Goal: Information Seeking & Learning: Learn about a topic

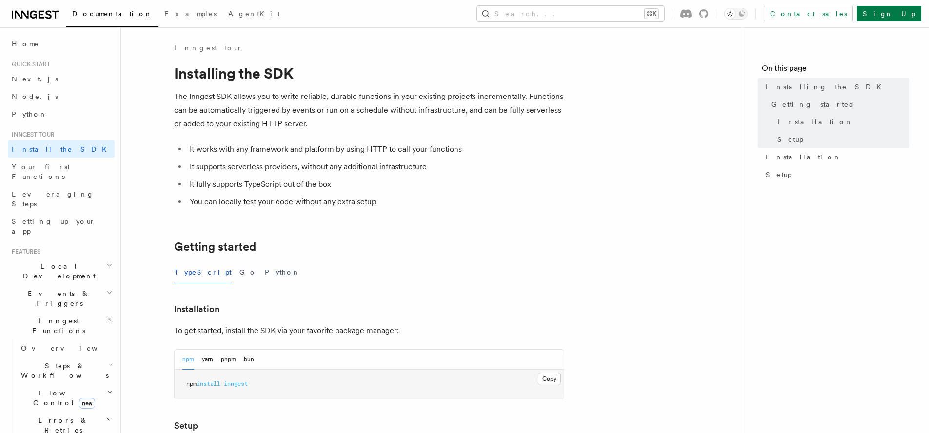
click at [691, 178] on article "Inngest tour Installing the SDK The Inngest SDK allows you to write reliable, d…" at bounding box center [432, 427] width 590 height 768
click at [680, 147] on article "Inngest tour Installing the SDK The Inngest SDK allows you to write reliable, d…" at bounding box center [432, 427] width 590 height 768
click at [47, 82] on link "Next.js" at bounding box center [61, 79] width 107 height 18
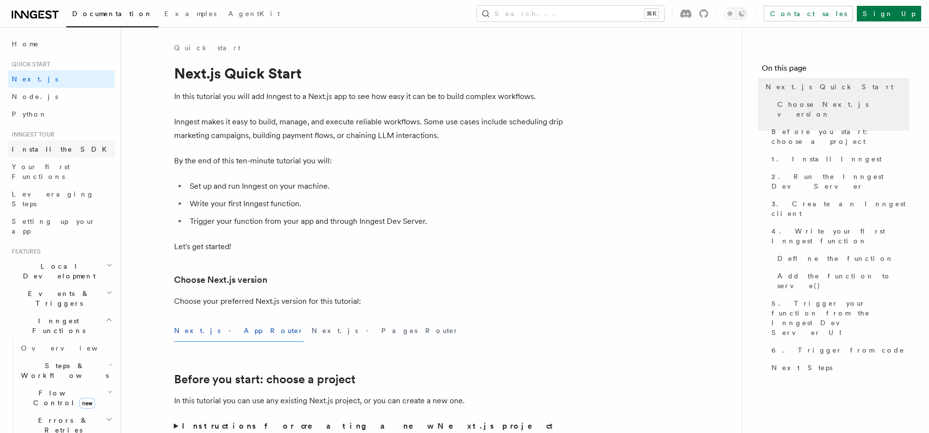
click at [42, 145] on span "Install the SDK" at bounding box center [62, 149] width 101 height 8
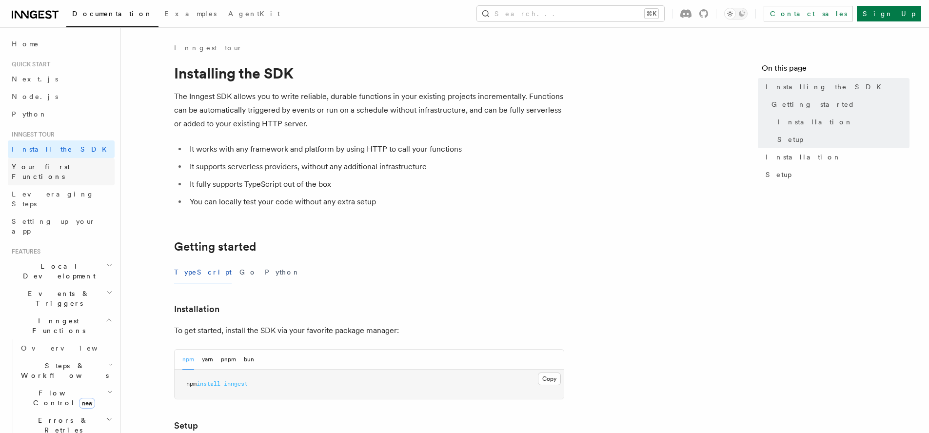
click at [62, 162] on span "Your first Functions" at bounding box center [63, 172] width 103 height 20
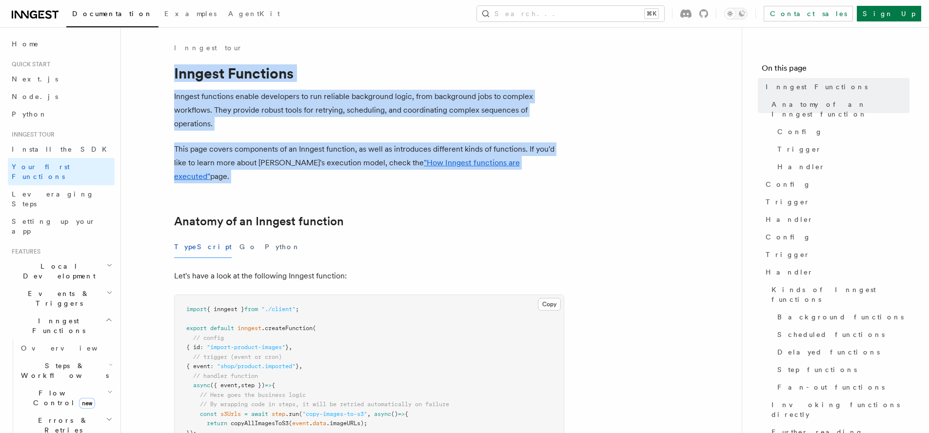
drag, startPoint x: 175, startPoint y: 72, endPoint x: 580, endPoint y: 184, distance: 421.0
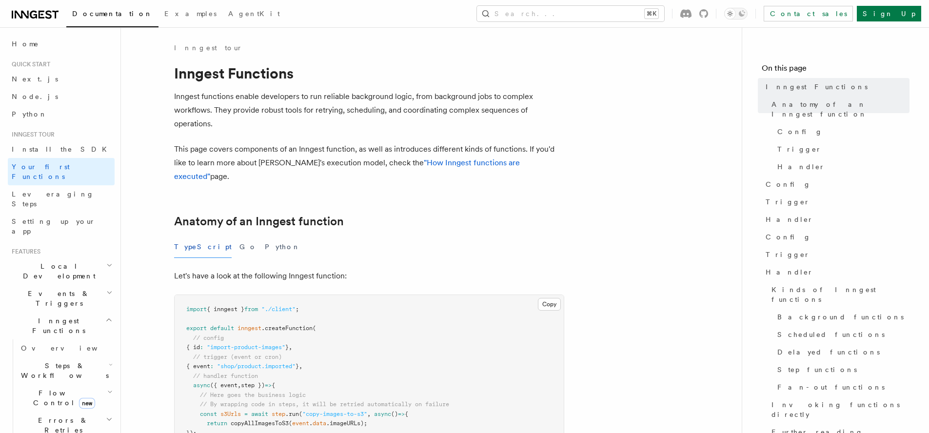
drag, startPoint x: 580, startPoint y: 182, endPoint x: 583, endPoint y: 176, distance: 7.3
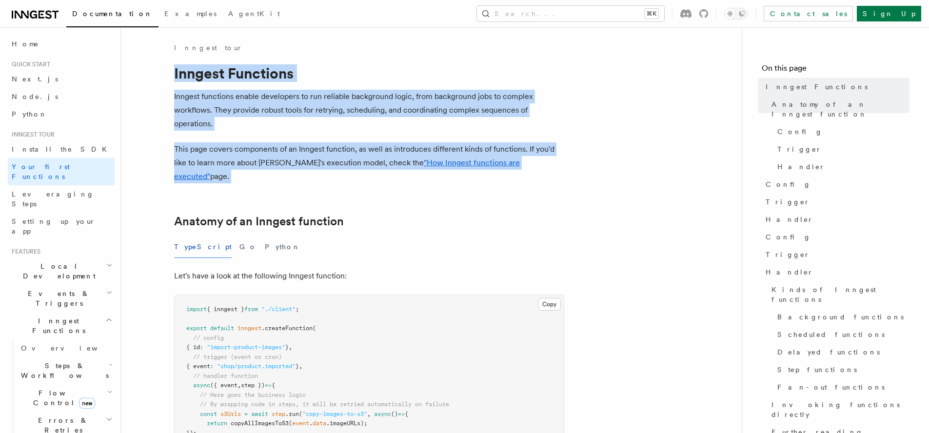
drag, startPoint x: 584, startPoint y: 173, endPoint x: 163, endPoint y: 80, distance: 431.0
drag, startPoint x: 171, startPoint y: 68, endPoint x: 660, endPoint y: 197, distance: 506.2
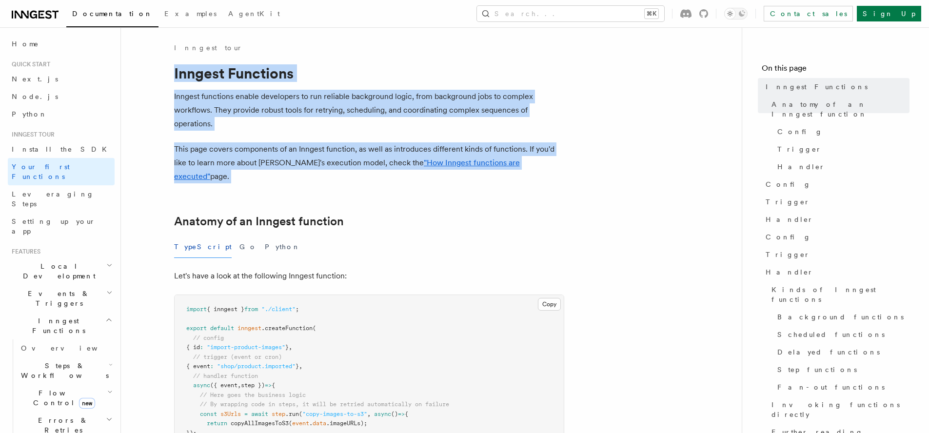
drag, startPoint x: 660, startPoint y: 196, endPoint x: 175, endPoint y: 72, distance: 500.3
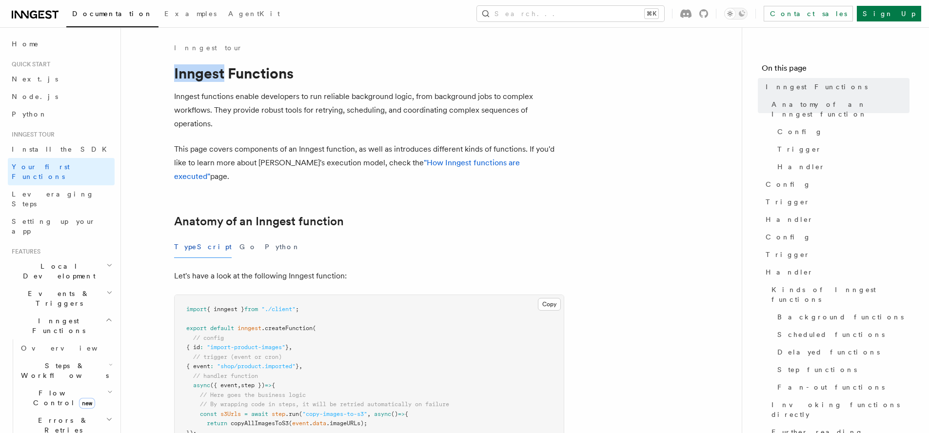
click at [175, 72] on h1 "Inngest Functions" at bounding box center [369, 73] width 390 height 18
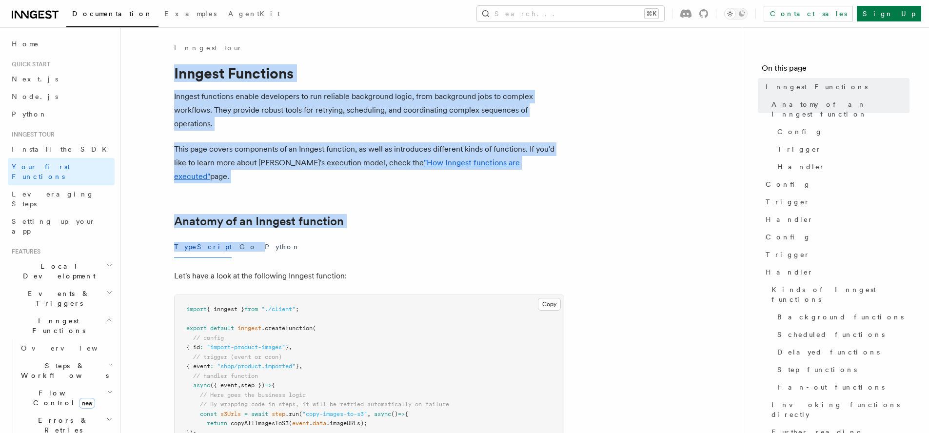
drag, startPoint x: 175, startPoint y: 67, endPoint x: 585, endPoint y: 216, distance: 436.1
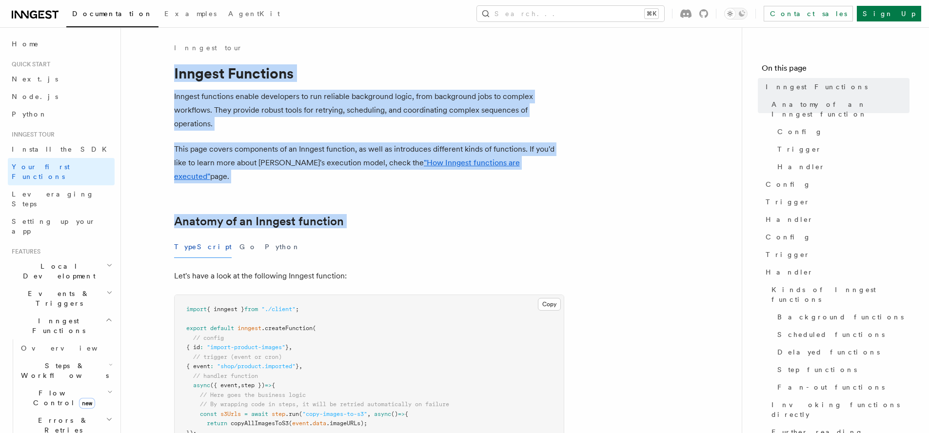
drag, startPoint x: 583, startPoint y: 207, endPoint x: 157, endPoint y: 68, distance: 448.5
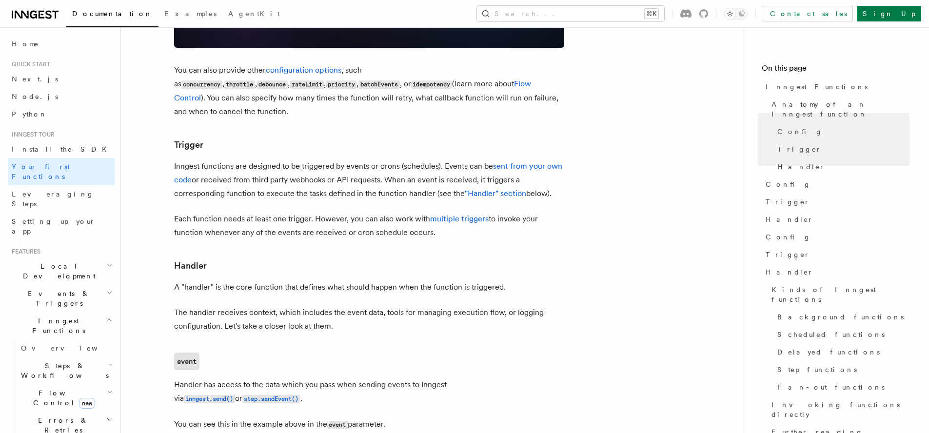
scroll to position [921, 0]
